Goal: Check status: Check status

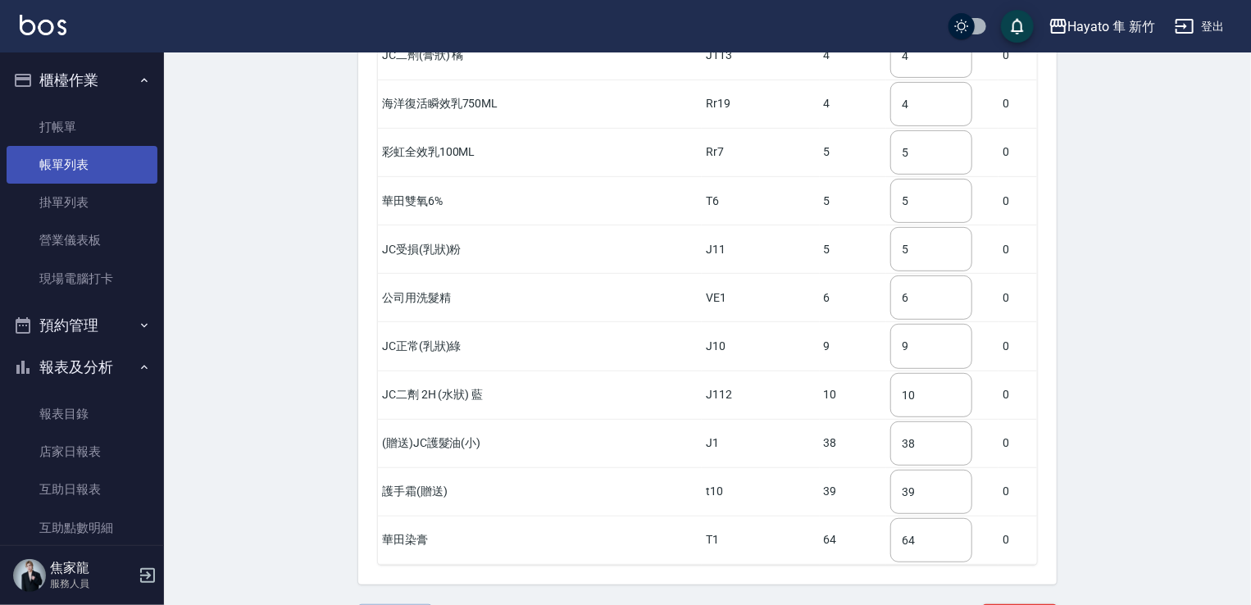
click at [86, 160] on link "帳單列表" at bounding box center [82, 165] width 151 height 38
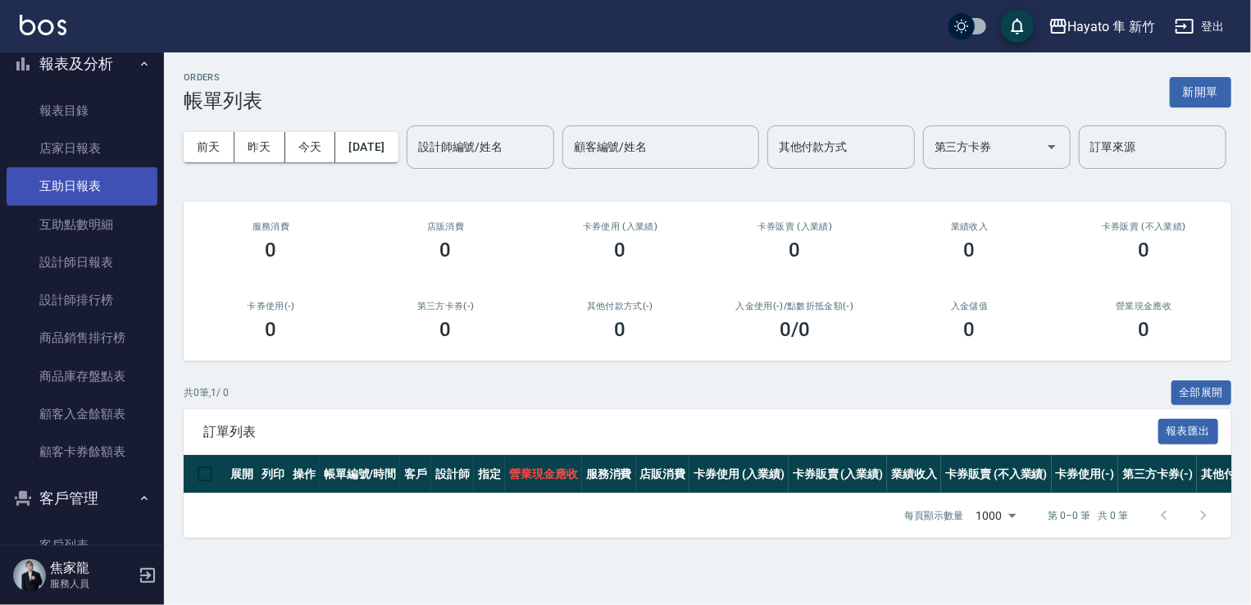
scroll to position [492, 0]
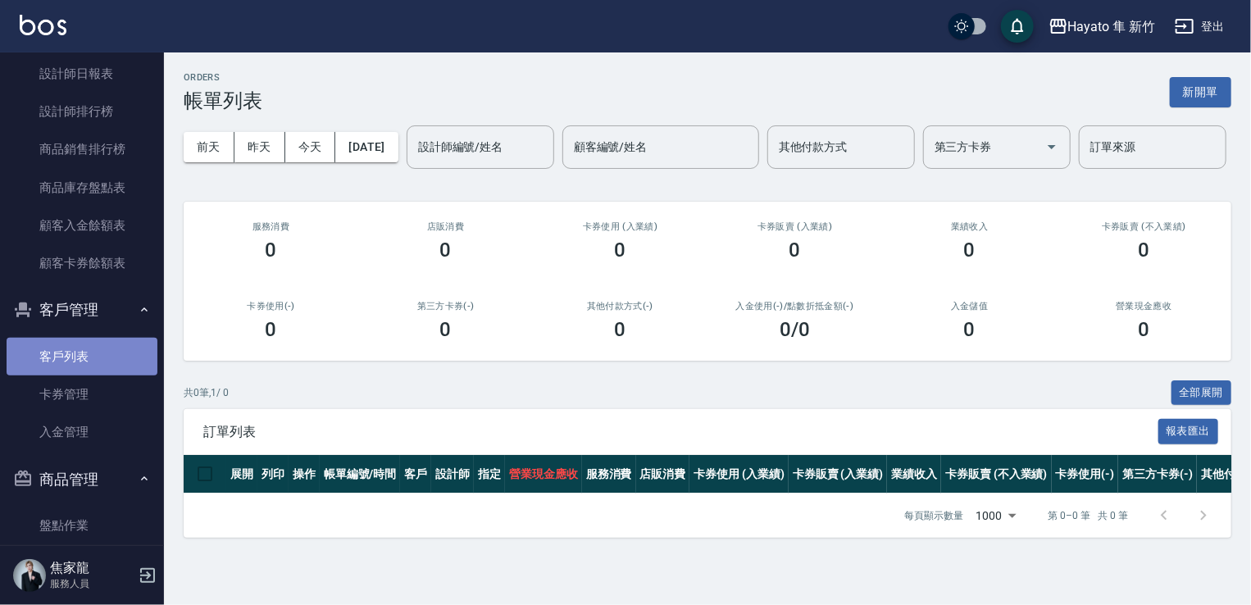
click at [96, 341] on link "客戶列表" at bounding box center [82, 357] width 151 height 38
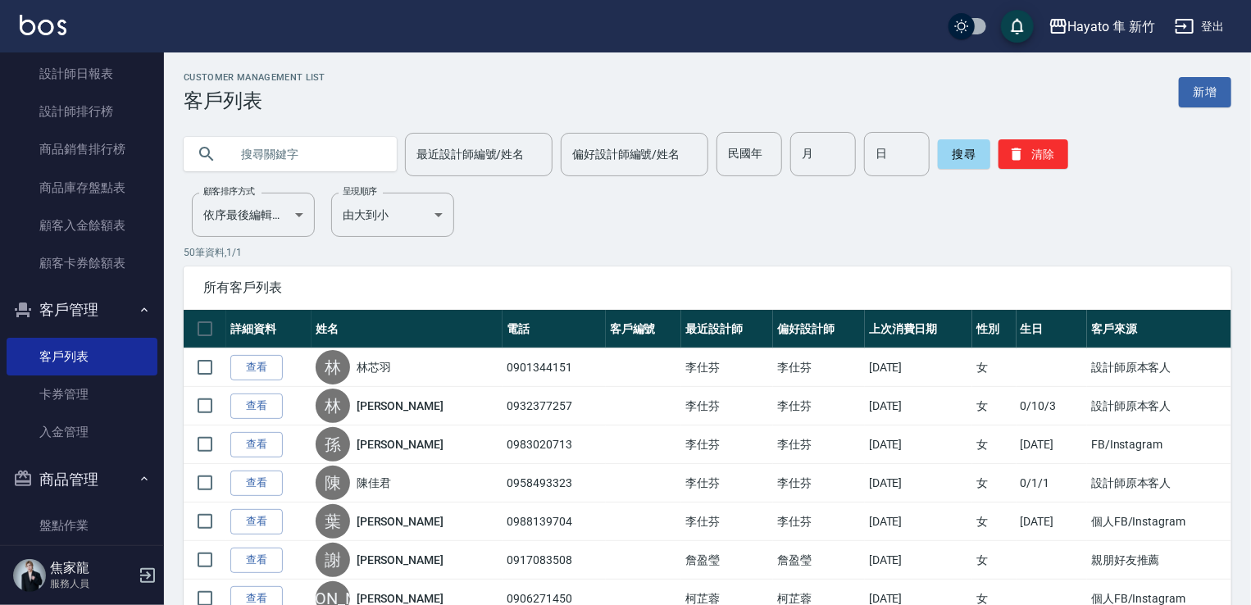
click at [344, 145] on input "text" at bounding box center [306, 154] width 154 height 44
type input "施"
click at [960, 156] on button "搜尋" at bounding box center [964, 154] width 52 height 30
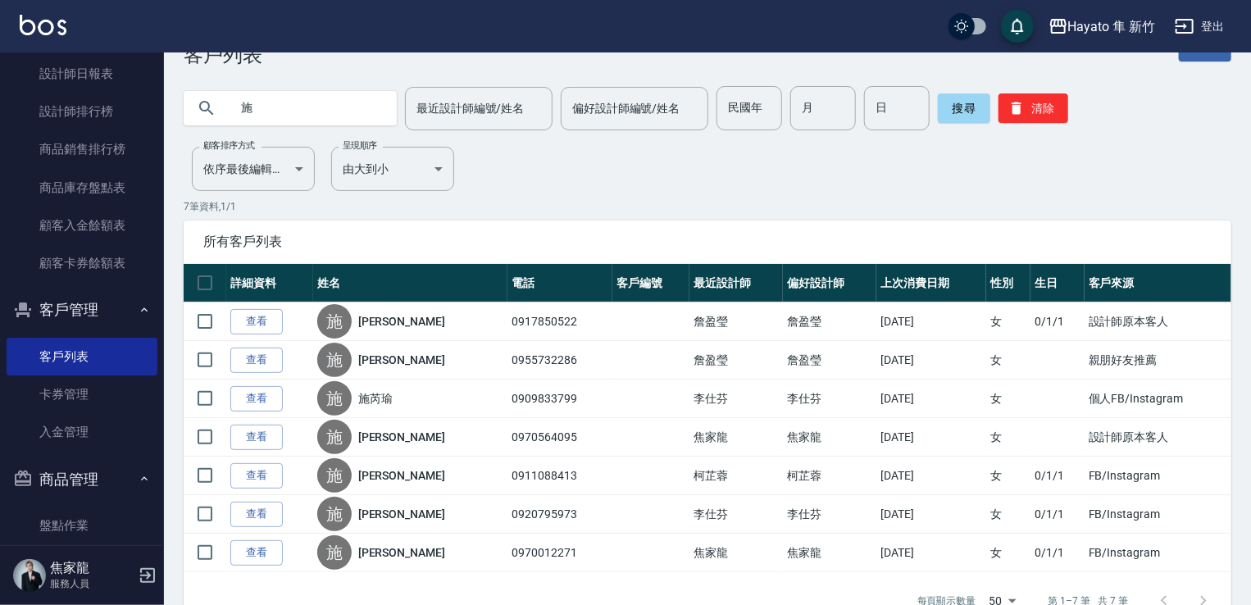
scroll to position [89, 0]
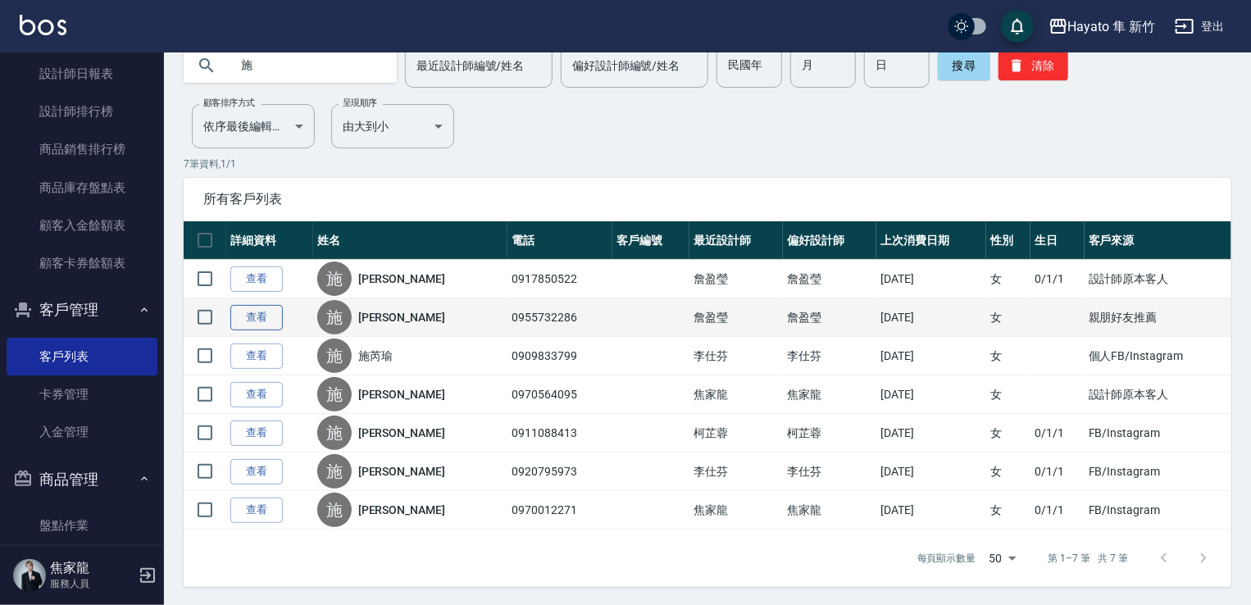
click at [261, 309] on link "查看" at bounding box center [256, 317] width 52 height 25
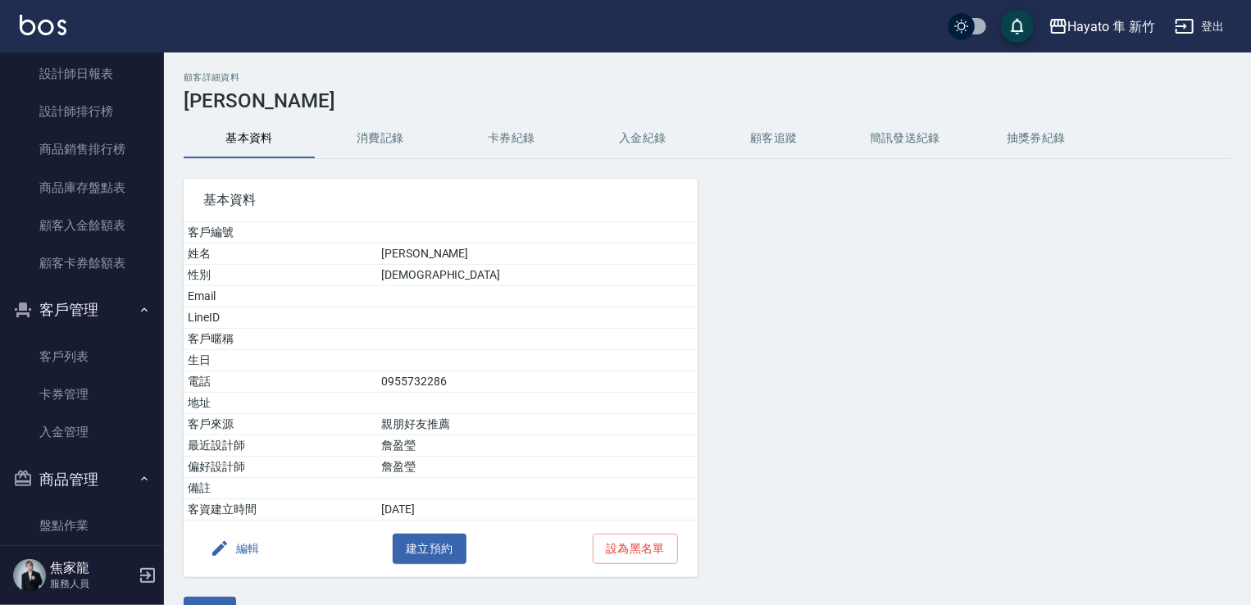
click at [361, 138] on button "消費記錄" at bounding box center [380, 138] width 131 height 39
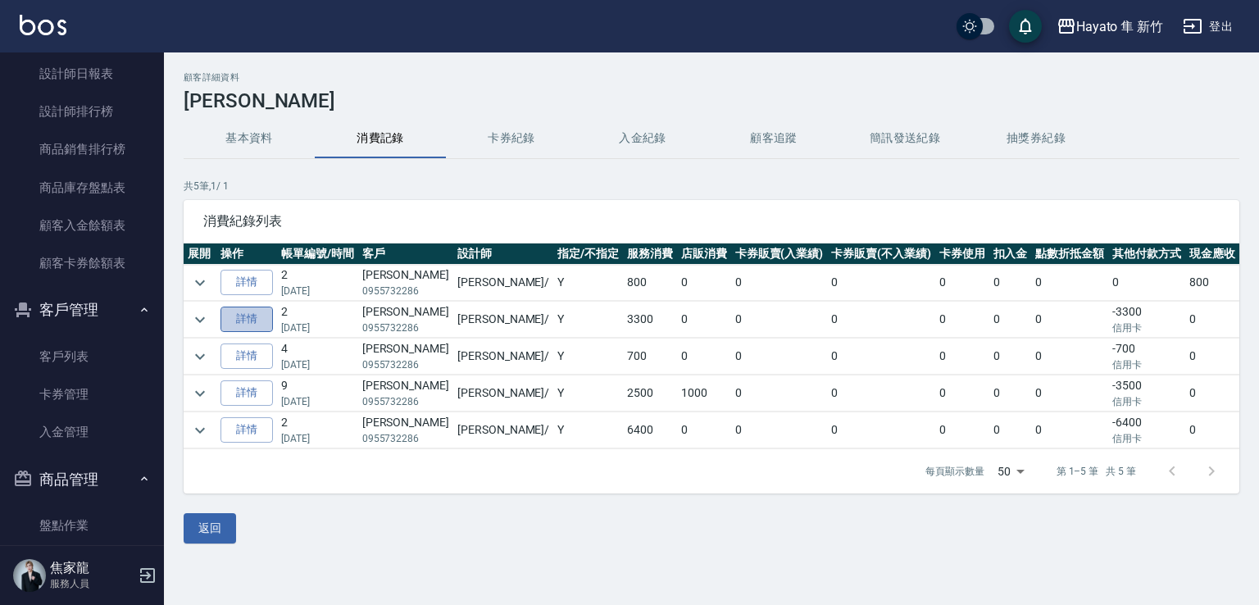
click at [254, 322] on link "詳情" at bounding box center [246, 318] width 52 height 25
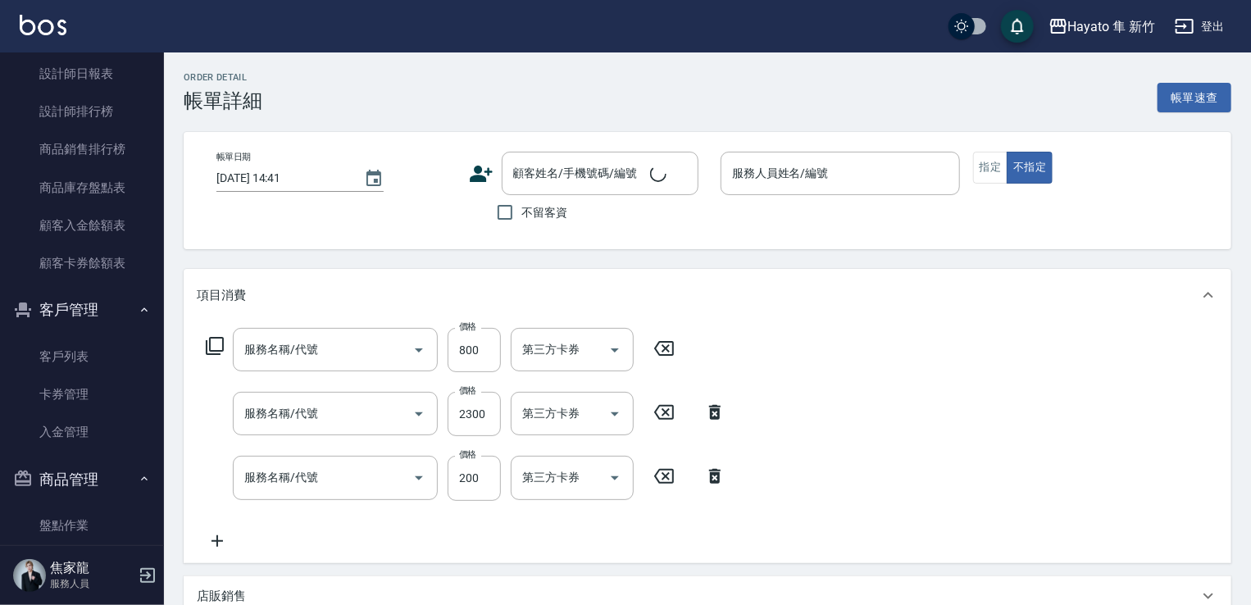
type input "[DATE] 18:31"
type input "[PERSON_NAME](無代號)"
type input "601 艾得保護膜(極潤)(601)"
type input "C 染髮(701)"
type input "頭皮隔離(402)"
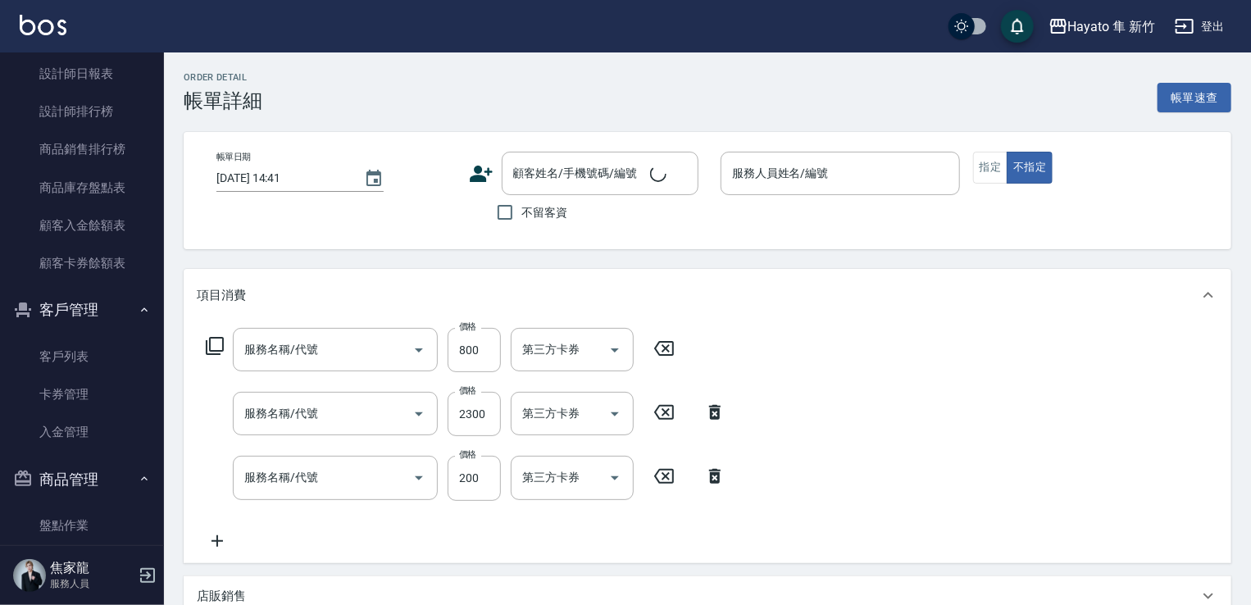
type input "設計師原本客人"
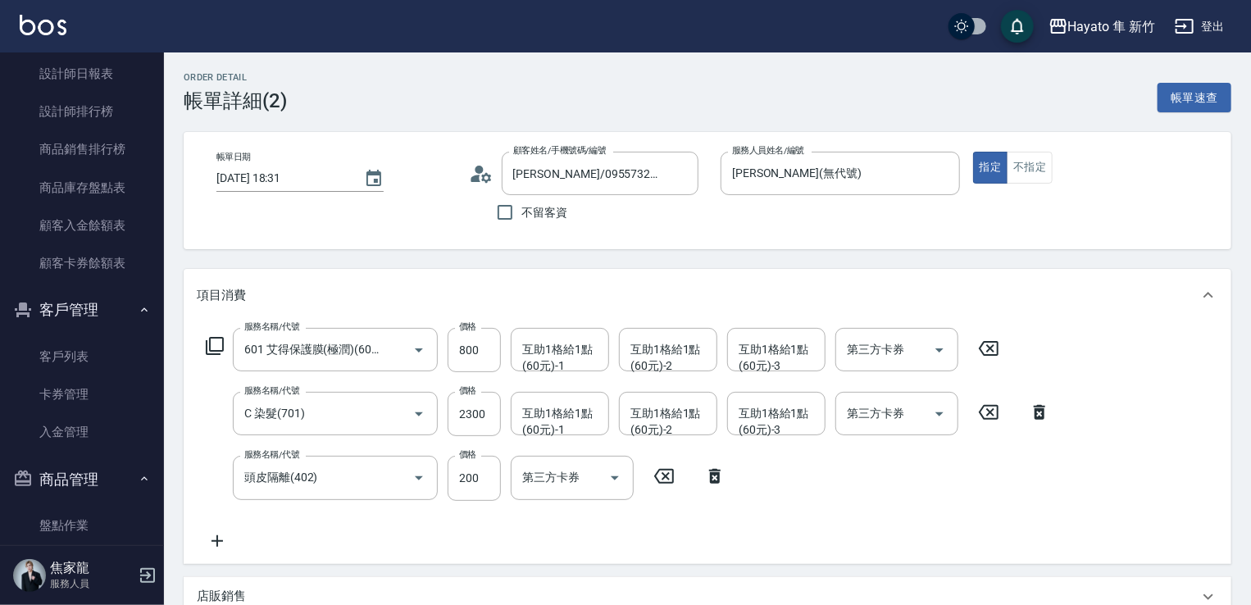
type input "[PERSON_NAME]/0955732286/"
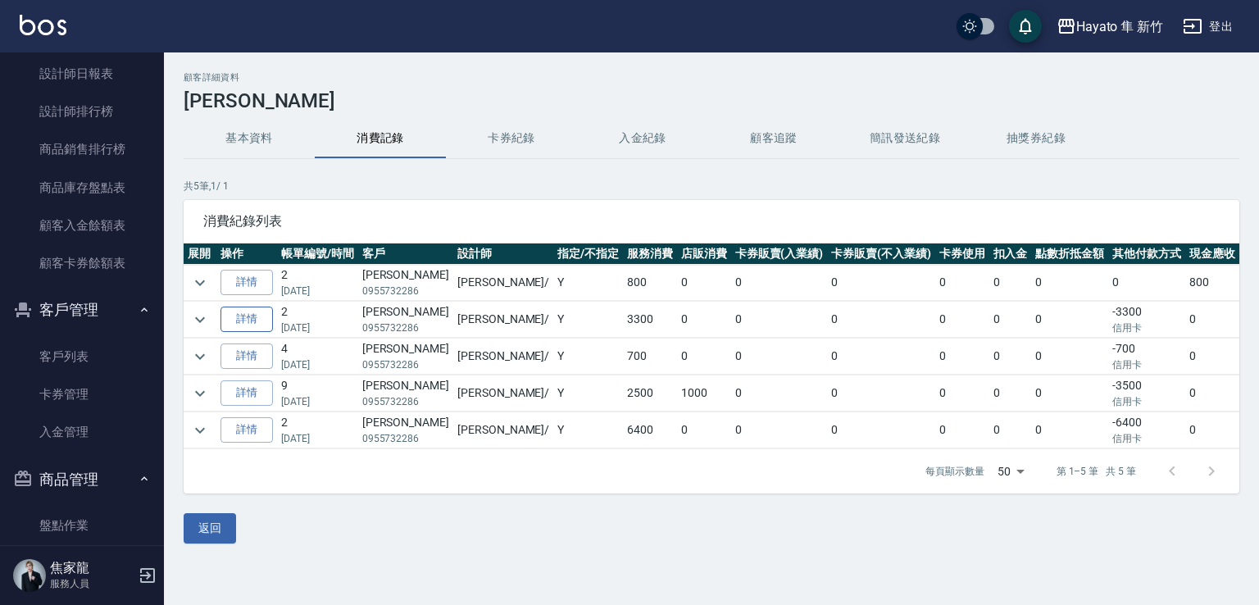
click at [252, 324] on link "詳情" at bounding box center [246, 318] width 52 height 25
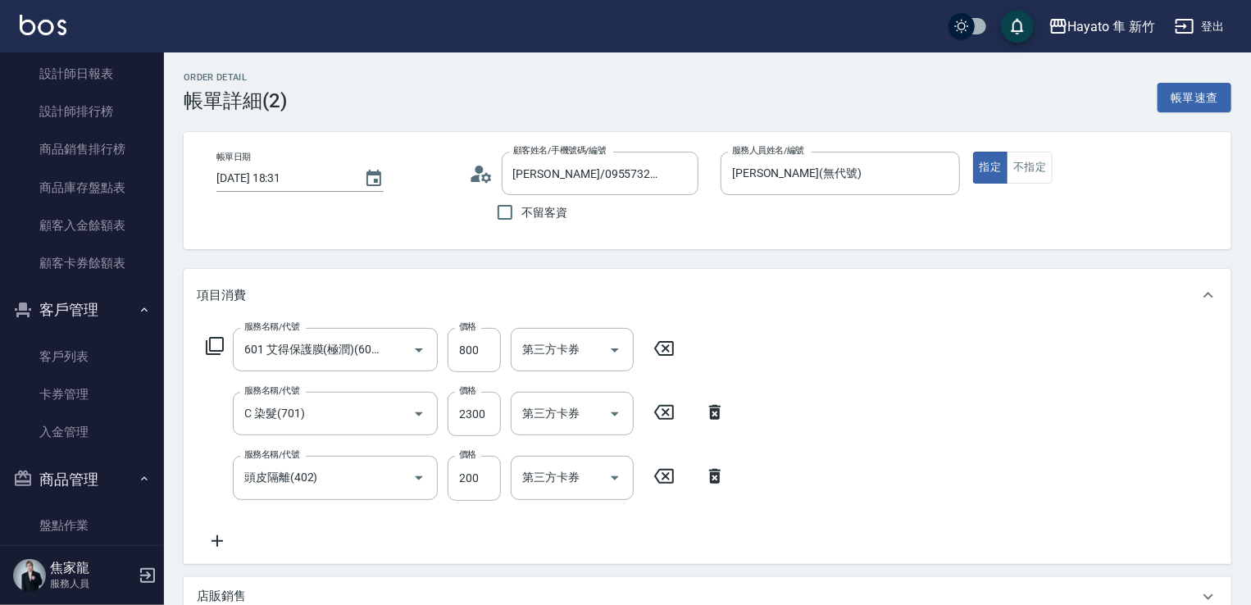
type input "[PERSON_NAME]/0955732286/"
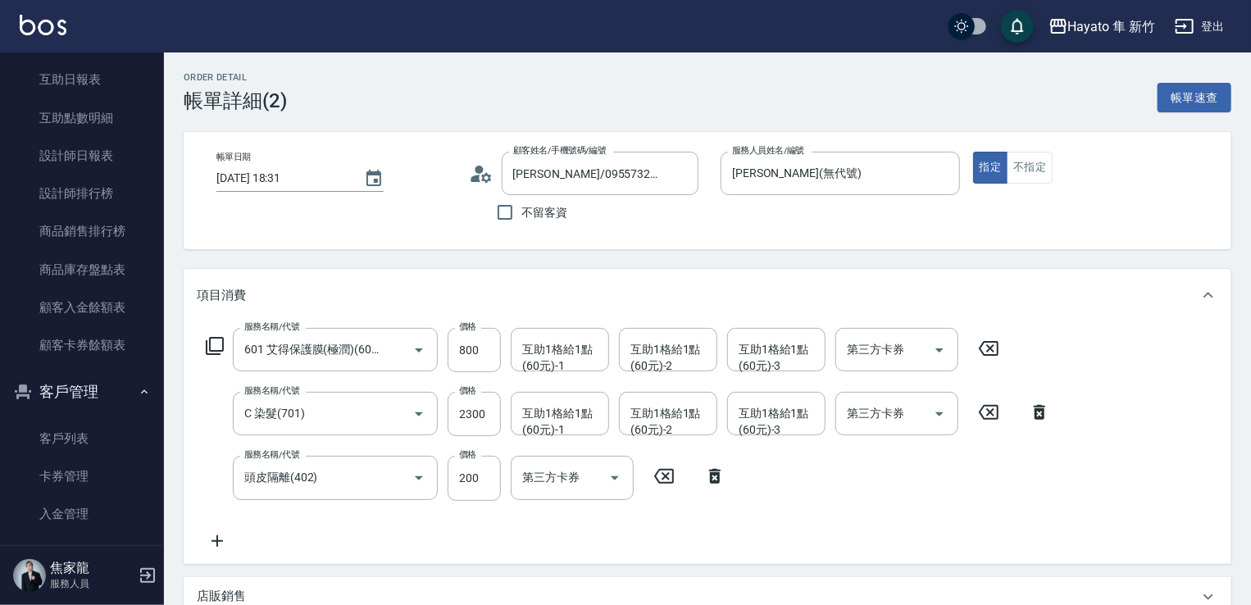
scroll to position [560, 0]
